Goal: Find specific page/section: Find specific page/section

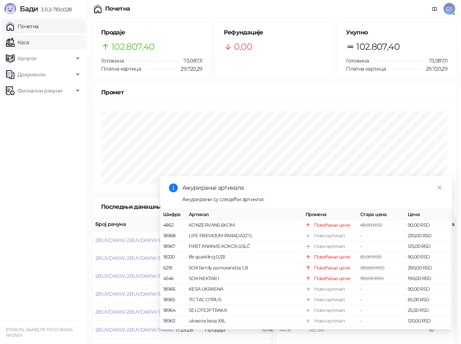
click at [29, 38] on link "Каса" at bounding box center [17, 42] width 23 height 15
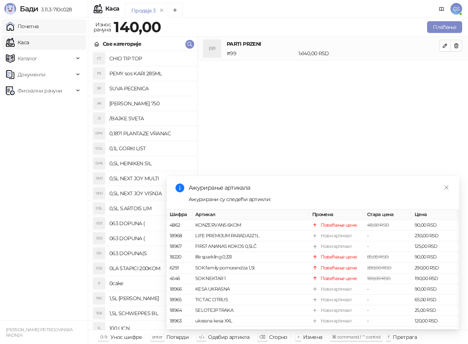
click at [39, 28] on link "Почетна" at bounding box center [22, 26] width 33 height 15
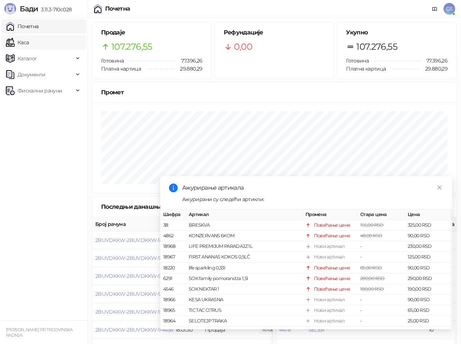
click at [29, 45] on link "Каса" at bounding box center [17, 42] width 23 height 15
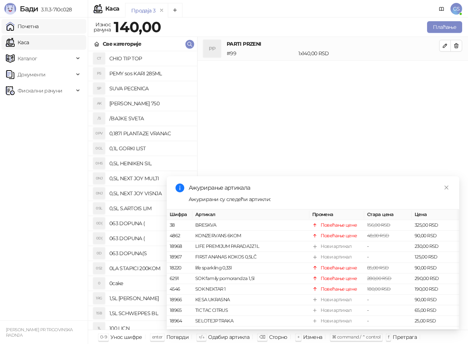
click at [39, 30] on link "Почетна" at bounding box center [22, 26] width 33 height 15
